Goal: Register for event/course

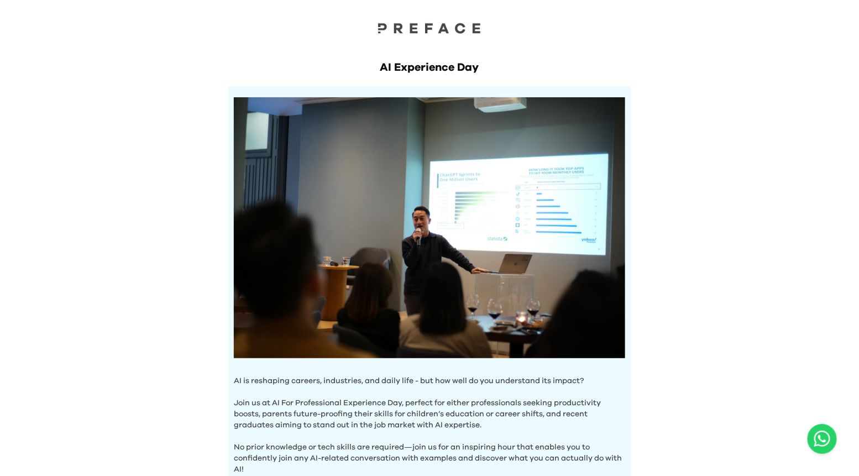
scroll to position [374, 0]
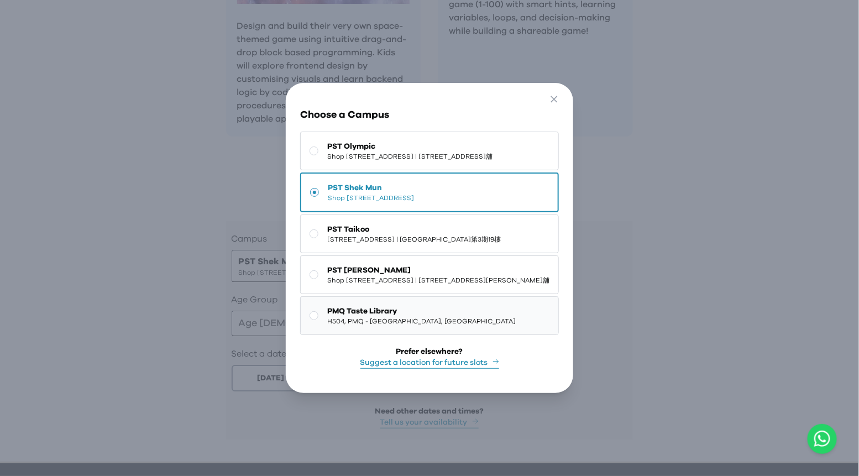
click at [330, 335] on button "PMQ Taste Library H504, PMQ - Hollywood, Central" at bounding box center [429, 315] width 259 height 39
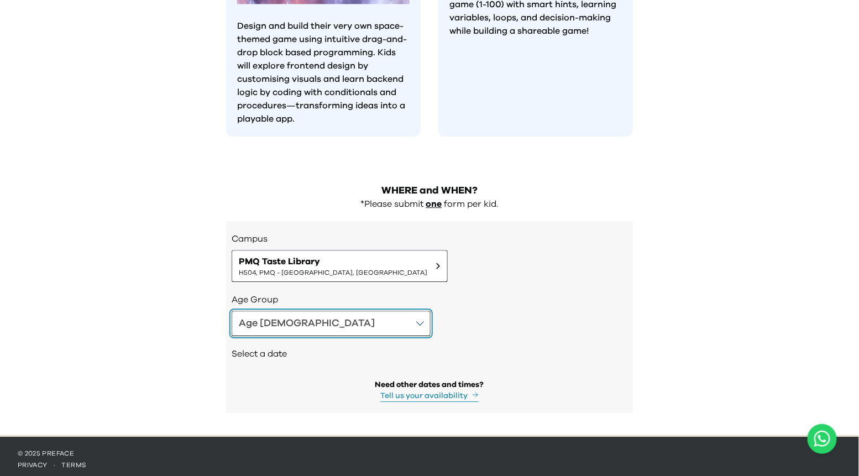
scroll to position [1018, 0]
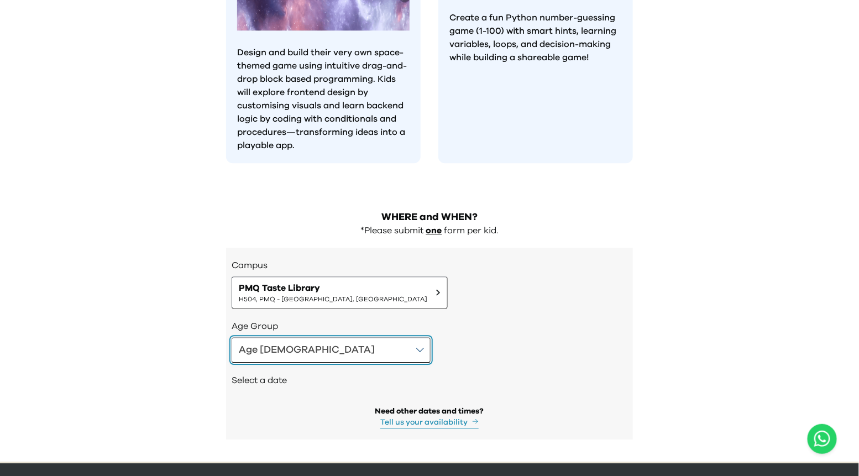
click at [303, 337] on button "Age 10-12" at bounding box center [331, 349] width 199 height 25
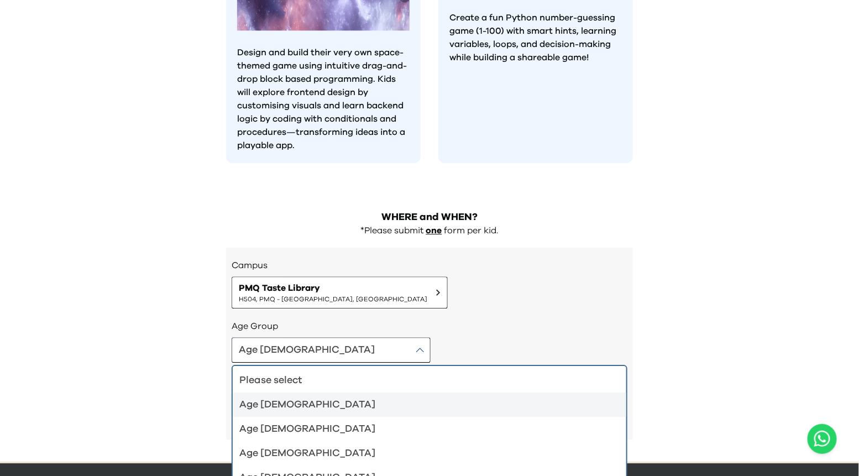
click at [285, 397] on div "Age 4-5" at bounding box center [422, 404] width 367 height 15
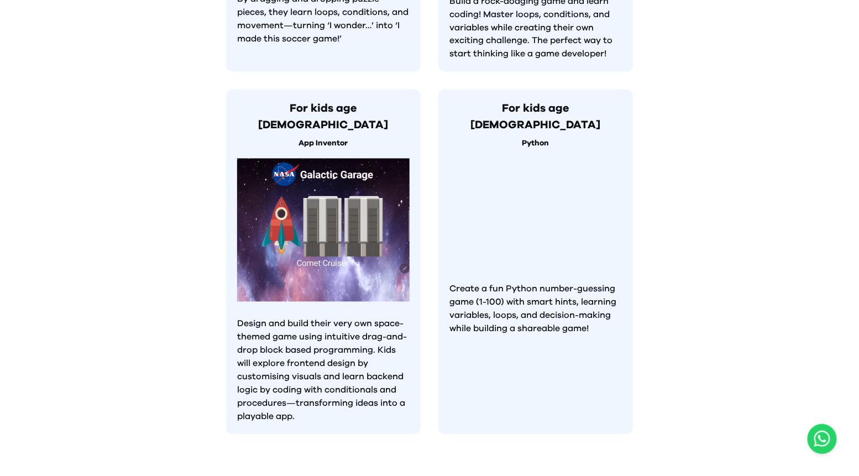
scroll to position [980, 0]
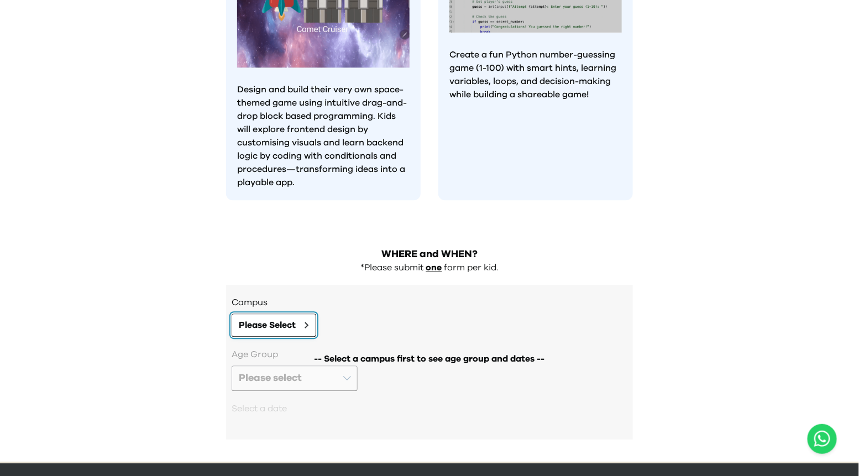
click at [287, 318] on span "Please Select" at bounding box center [267, 324] width 57 height 13
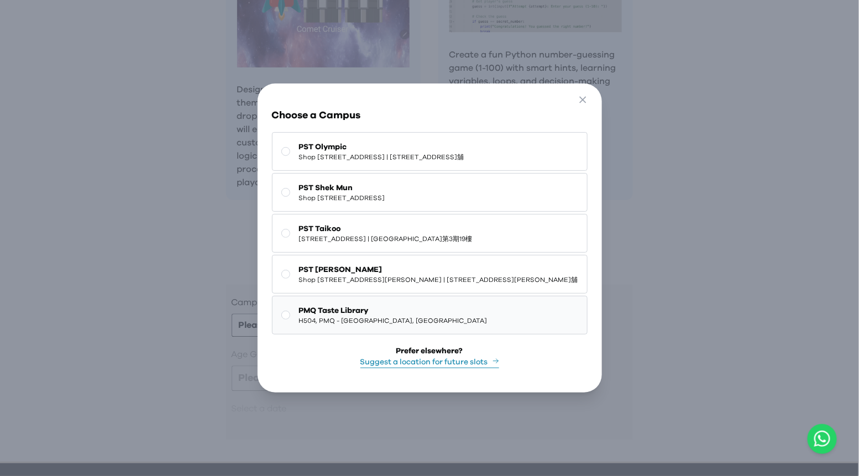
click at [299, 325] on span "H504, PMQ - Hollywood, Central" at bounding box center [393, 320] width 188 height 9
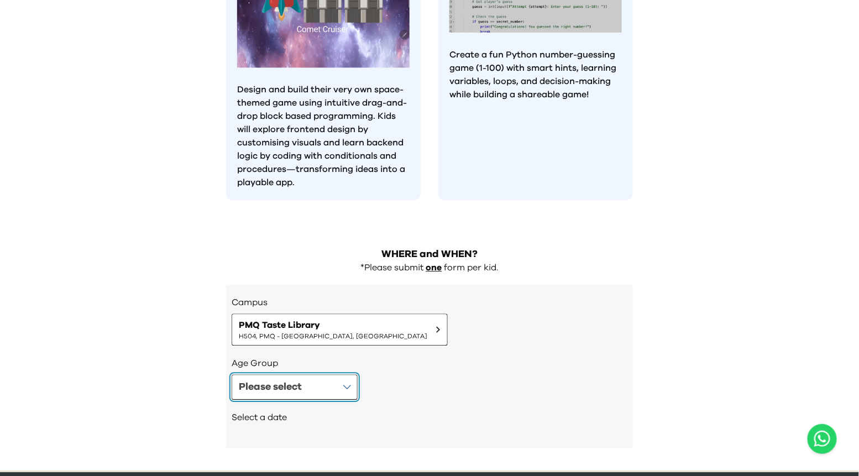
click at [289, 379] on div "Please select" at bounding box center [270, 386] width 63 height 15
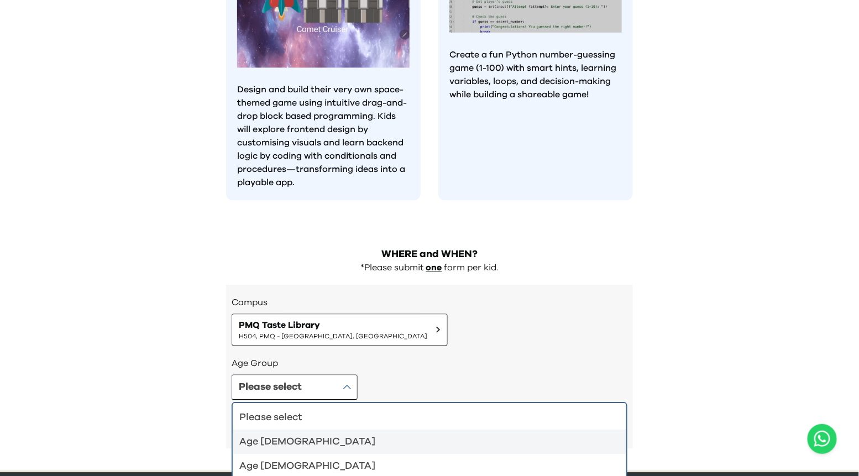
click at [276, 434] on div "Age 4-5" at bounding box center [422, 441] width 367 height 15
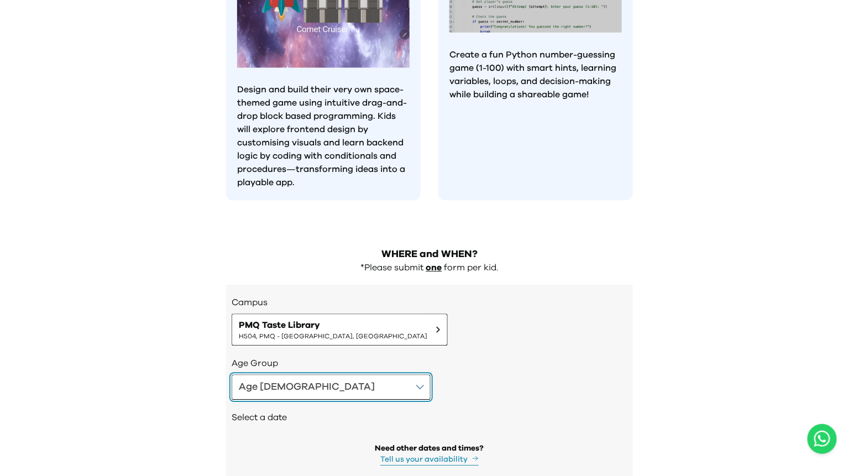
scroll to position [1018, 0]
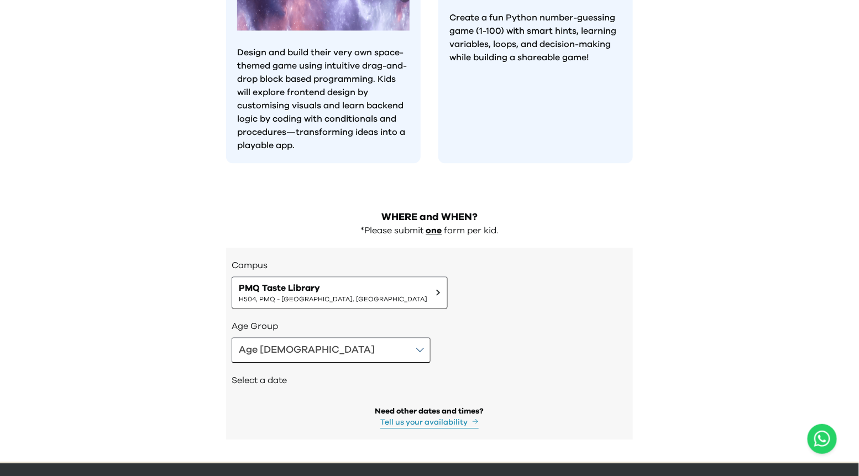
click at [267, 374] on h2 "Select a date" at bounding box center [430, 380] width 396 height 13
click at [313, 281] on span "PMQ Taste Library" at bounding box center [333, 287] width 188 height 13
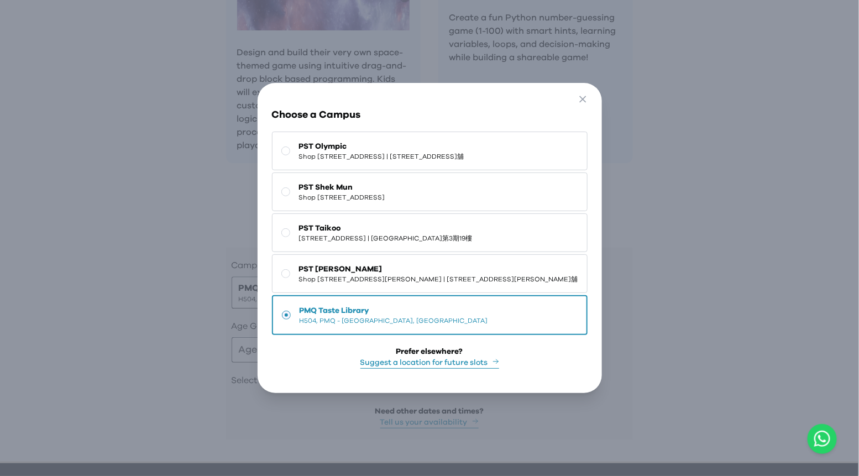
click at [169, 314] on div "Go Back Close Choose a Campus PST Olympic Shop 118-119, 1/F, Olympian City 1, 1…" at bounding box center [429, 238] width 859 height 476
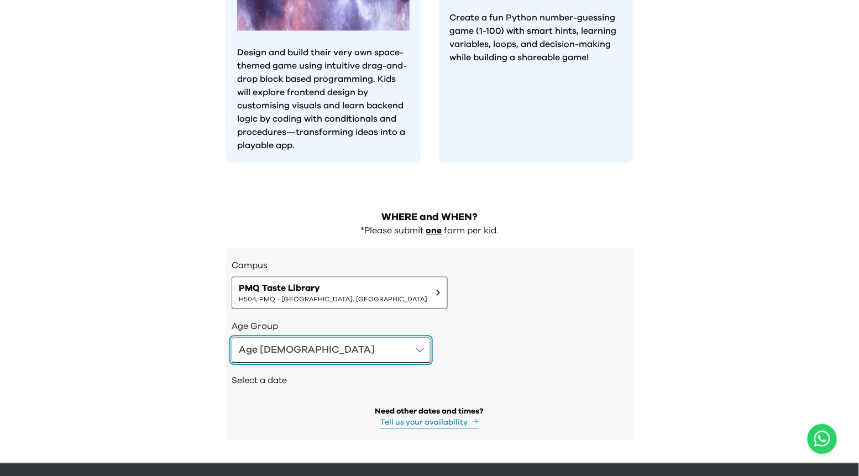
click at [275, 342] on div "Age 4-5" at bounding box center [307, 349] width 136 height 15
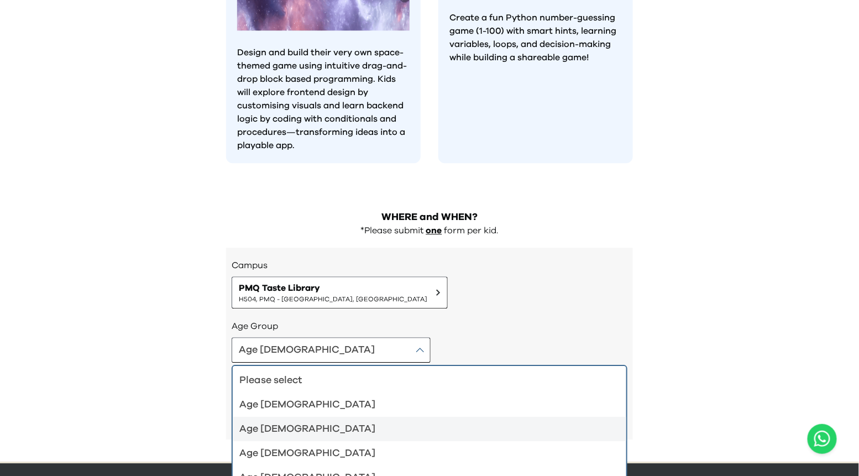
click at [266, 421] on div "Age 6-7" at bounding box center [422, 428] width 367 height 15
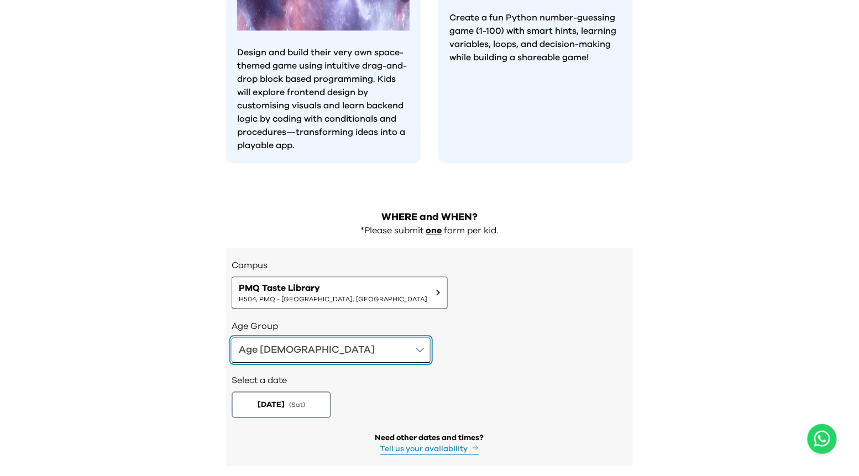
click at [284, 337] on button "Age 6-7" at bounding box center [331, 349] width 199 height 25
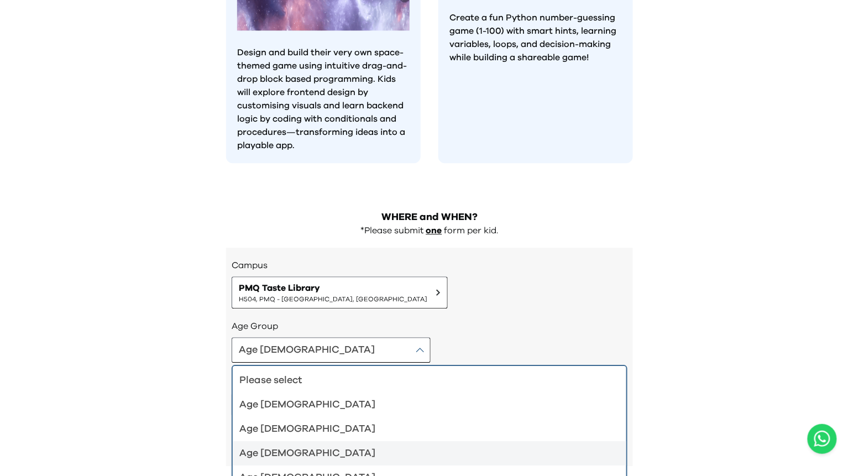
click at [271, 445] on div "Age 8-9" at bounding box center [422, 452] width 367 height 15
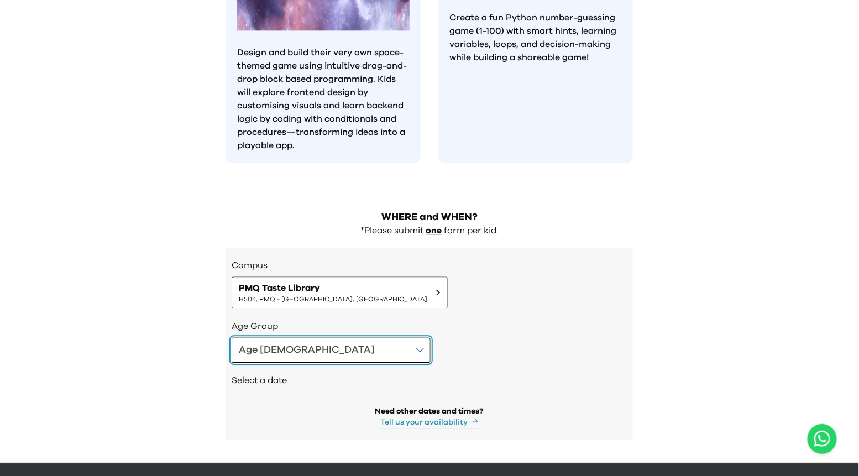
click at [292, 337] on button "Age 8-9" at bounding box center [331, 349] width 199 height 25
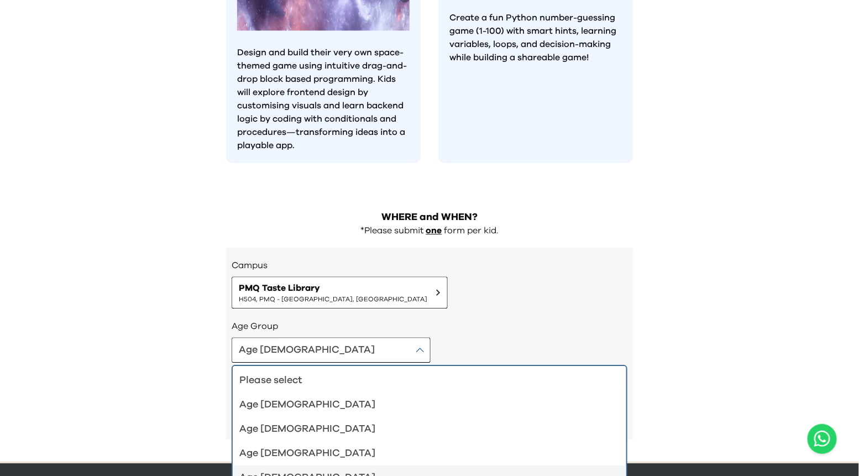
click at [280, 465] on li "Age 10-12" at bounding box center [430, 477] width 394 height 24
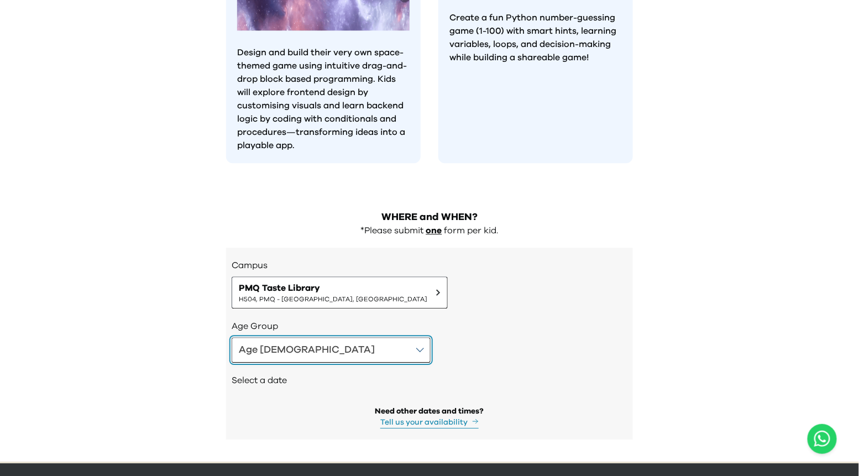
click at [302, 337] on button "Age 10-12" at bounding box center [331, 349] width 199 height 25
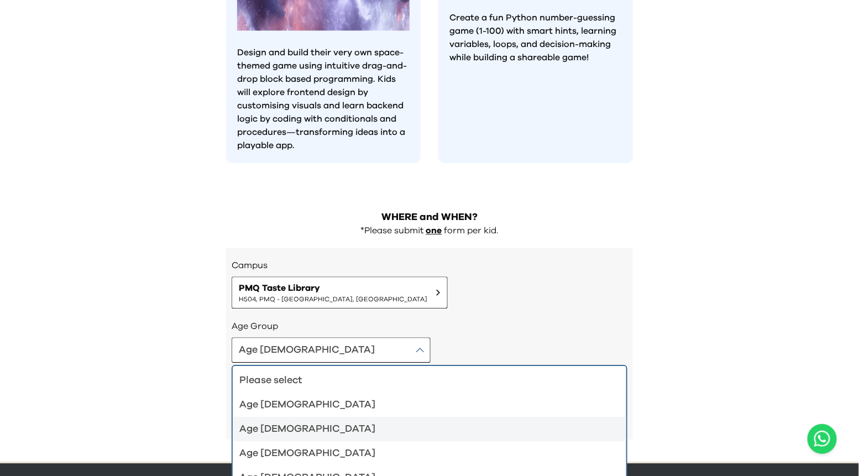
click at [288, 421] on div "Age 6-7" at bounding box center [422, 428] width 367 height 15
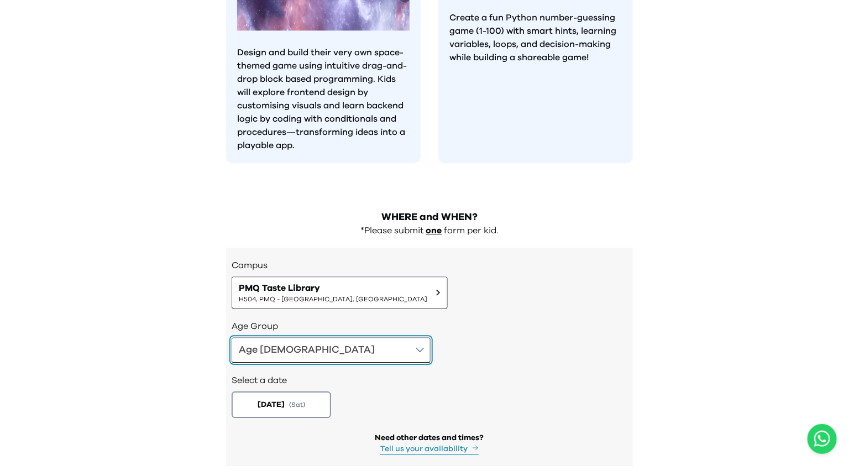
click at [258, 337] on button "Age 6-7" at bounding box center [331, 349] width 199 height 25
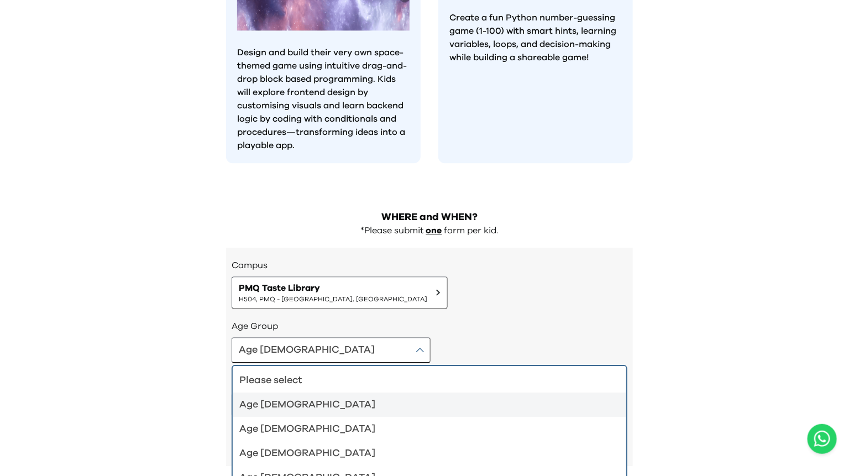
click at [279, 397] on div "Age 4-5" at bounding box center [422, 404] width 367 height 15
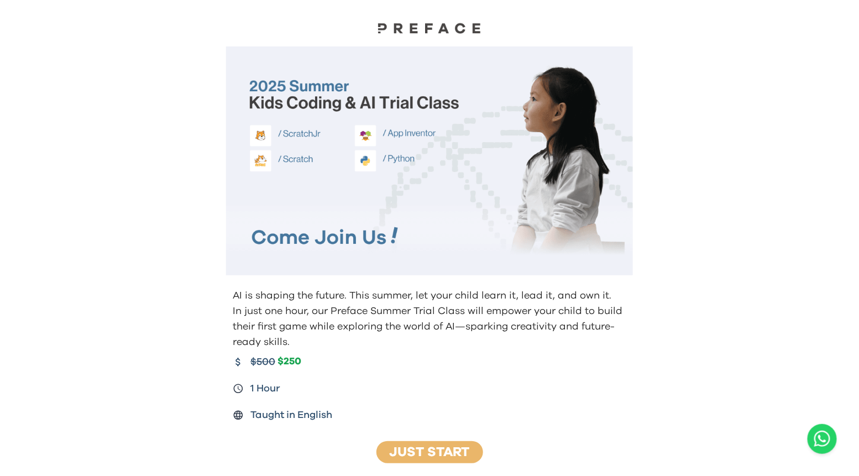
scroll to position [980, 0]
